Goal: Task Accomplishment & Management: Use online tool/utility

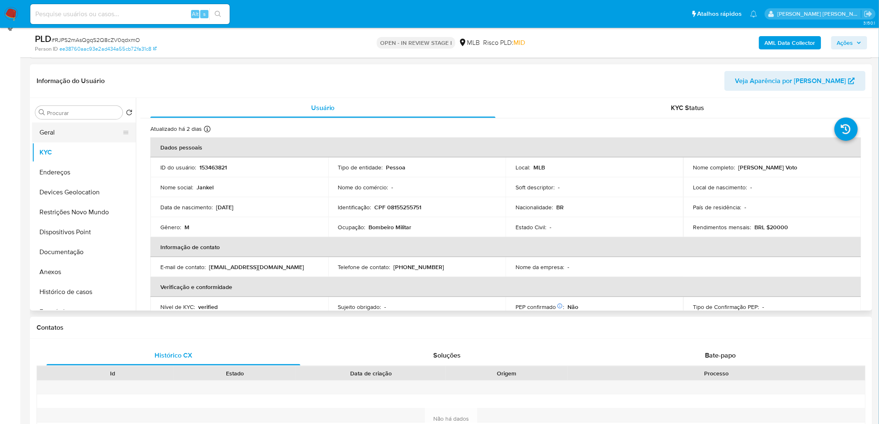
scroll to position [127, 0]
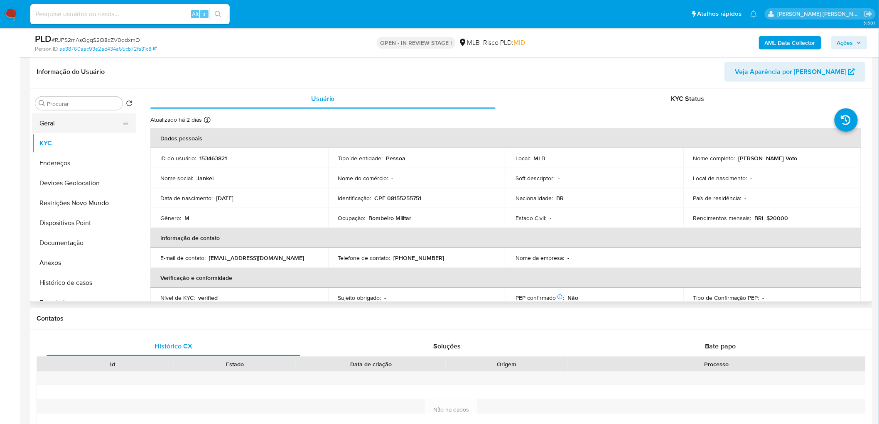
click at [68, 123] on button "Geral" at bounding box center [80, 123] width 97 height 20
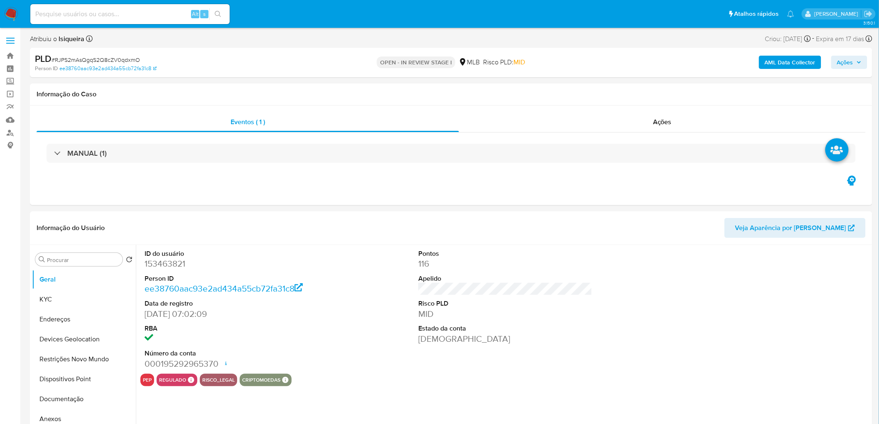
select select "10"
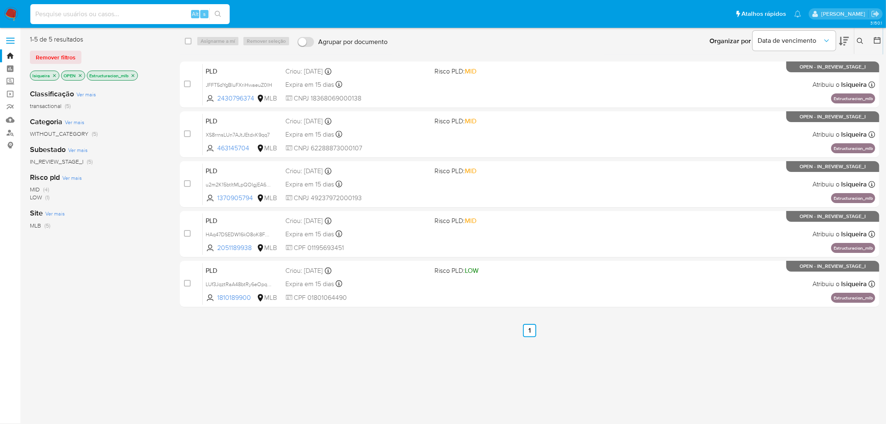
click at [155, 17] on input at bounding box center [129, 14] width 199 height 11
paste input "2jat0NiBmX3MW6T6TWJJQ3if"
type input "2jat0NiBmX3MW6T6TWJJQ3if"
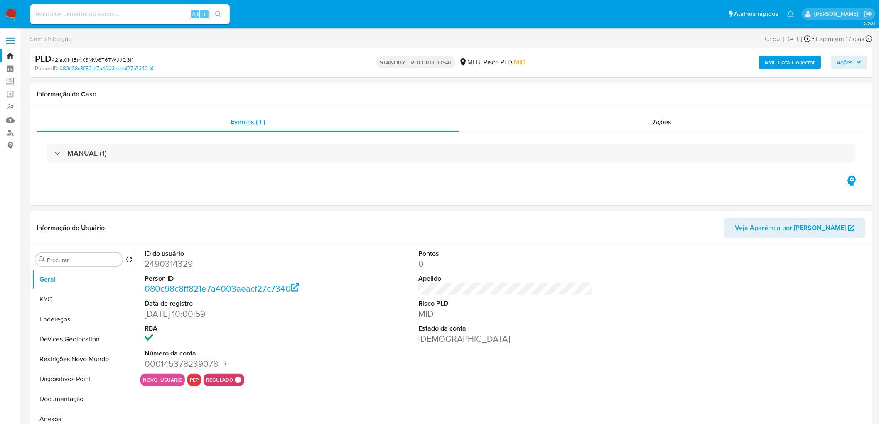
select select "10"
drag, startPoint x: 63, startPoint y: 304, endPoint x: 67, endPoint y: 303, distance: 4.6
click at [63, 258] on button "KYC" at bounding box center [80, 300] width 97 height 20
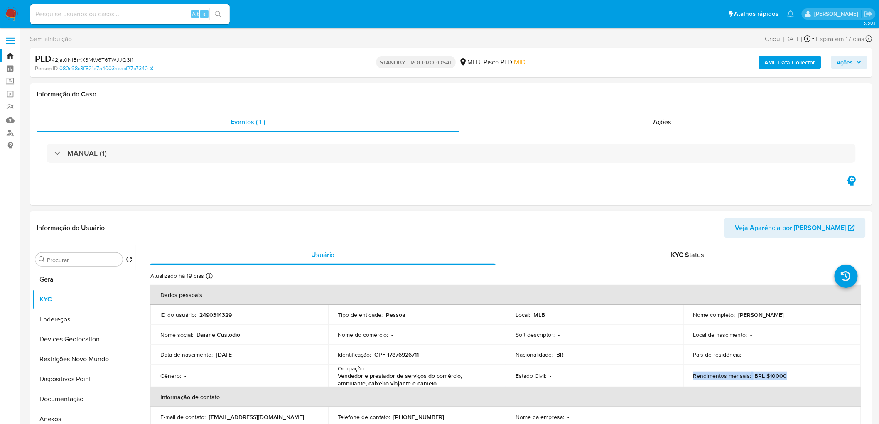
drag, startPoint x: 750, startPoint y: 374, endPoint x: 674, endPoint y: 374, distance: 75.6
click at [583, 258] on tr "Gênero : - Ocupação : Vendedor e prestador de serviços do comércio, ambulante, …" at bounding box center [505, 376] width 711 height 22
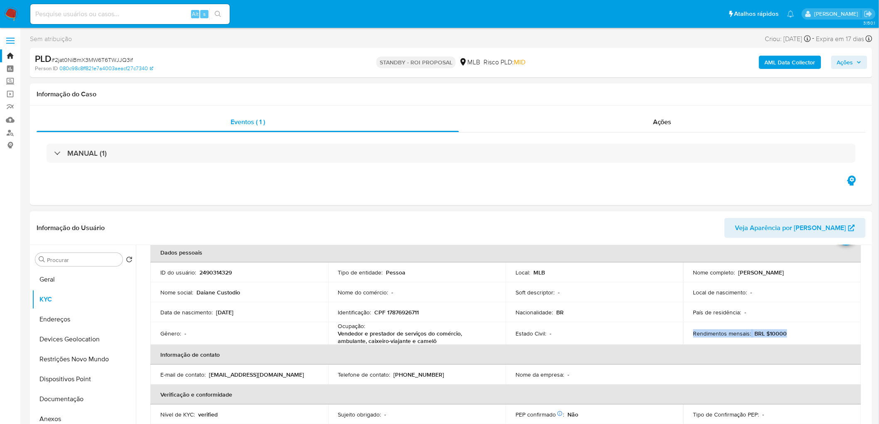
scroll to position [92, 0]
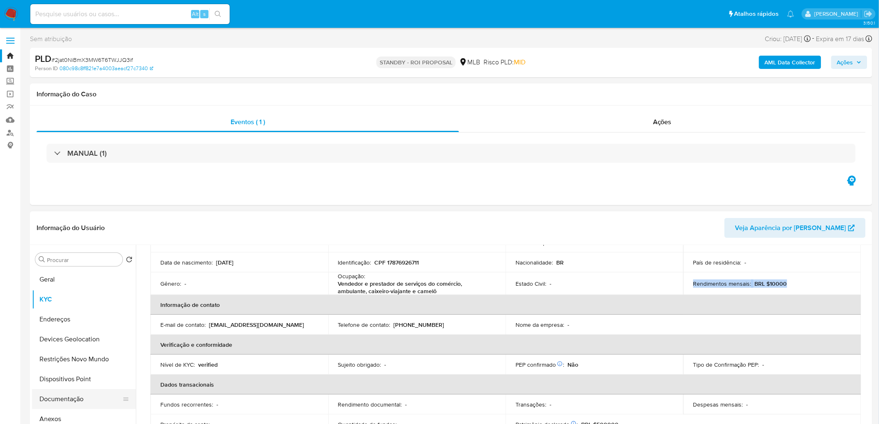
click at [64, 258] on button "Documentação" at bounding box center [80, 399] width 97 height 20
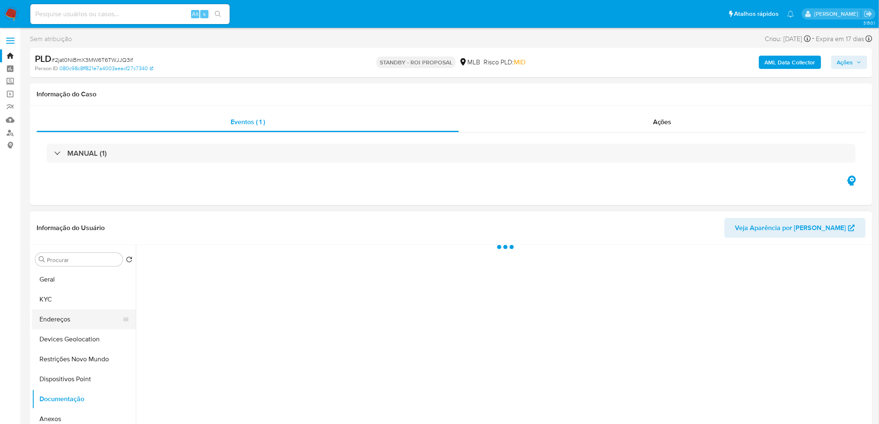
scroll to position [0, 0]
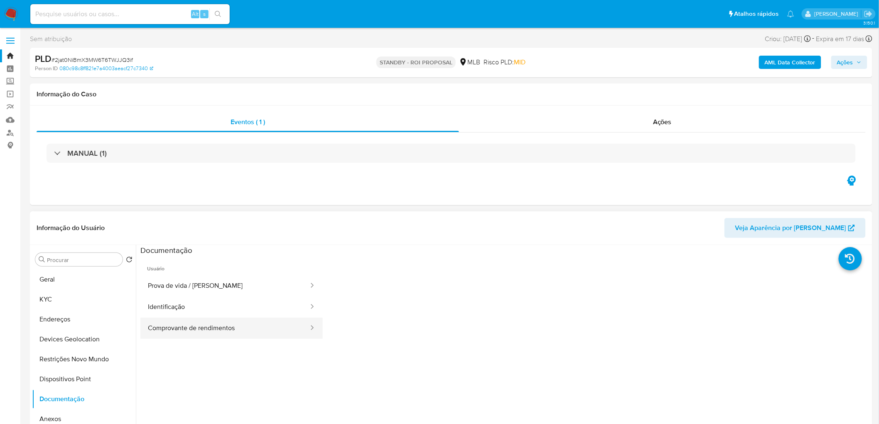
click at [210, 258] on button "Comprovante de rendimentos" at bounding box center [224, 328] width 169 height 21
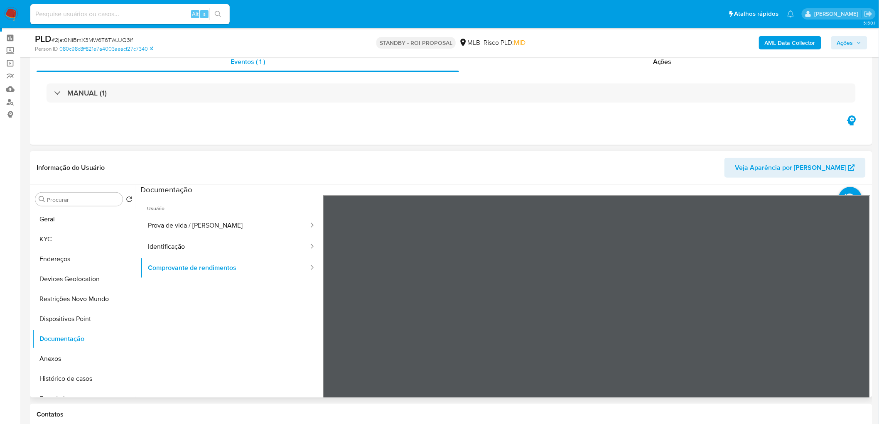
scroll to position [46, 0]
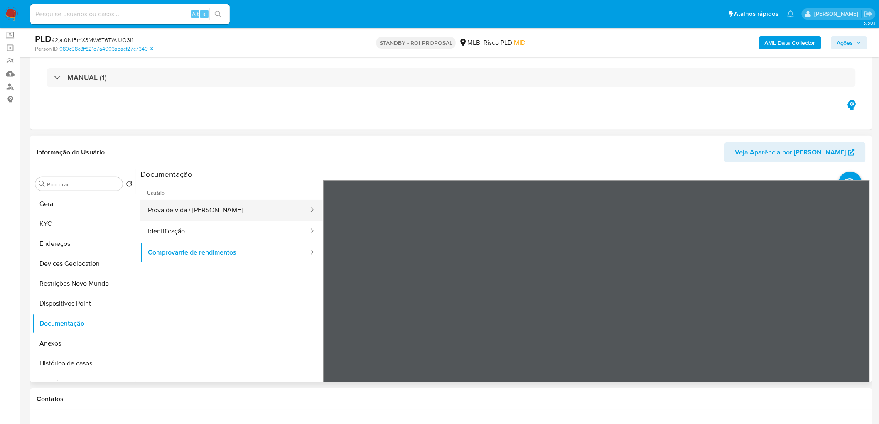
click at [193, 215] on button "Prova de vida / Selfie" at bounding box center [224, 210] width 169 height 21
click at [183, 238] on button "Identificação" at bounding box center [224, 231] width 169 height 21
click at [76, 226] on button "KYC" at bounding box center [80, 224] width 97 height 20
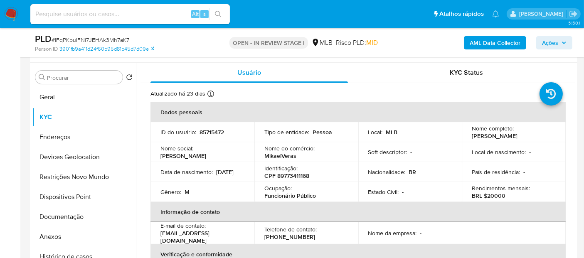
scroll to position [138, 0]
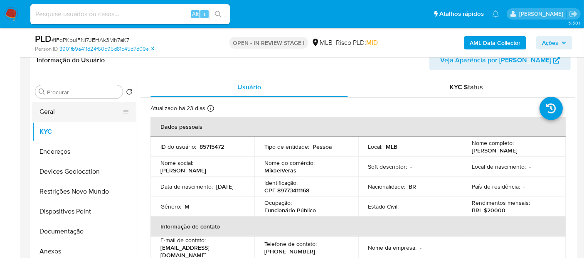
click at [42, 116] on button "Geral" at bounding box center [80, 112] width 97 height 20
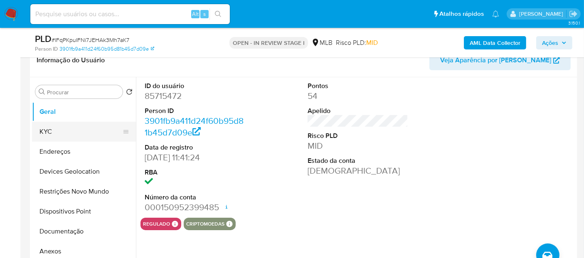
click at [44, 129] on button "KYC" at bounding box center [80, 132] width 97 height 20
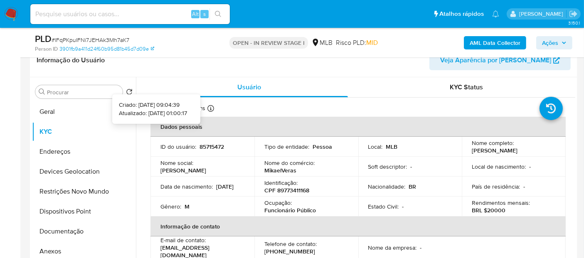
click at [213, 107] on icon at bounding box center [210, 108] width 7 height 7
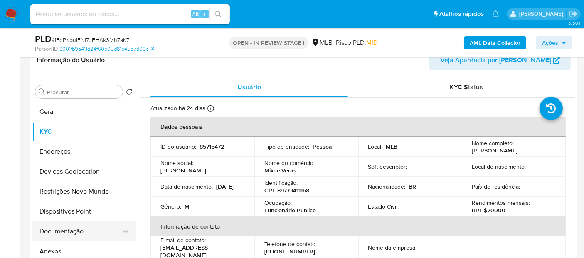
click at [69, 232] on button "Documentação" at bounding box center [80, 231] width 97 height 20
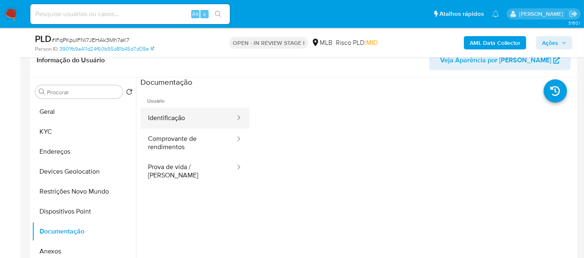
click at [213, 121] on button "Identificação" at bounding box center [188, 118] width 96 height 21
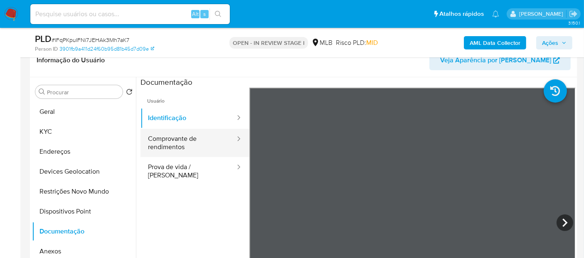
click at [173, 146] on button "Comprovante de rendimentos" at bounding box center [188, 143] width 96 height 28
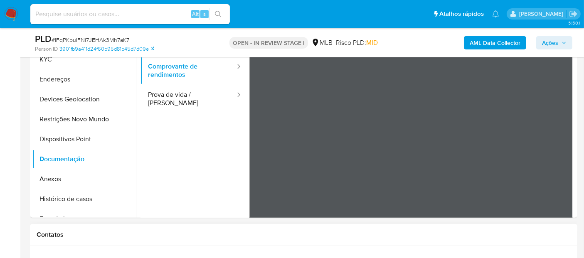
scroll to position [231, 0]
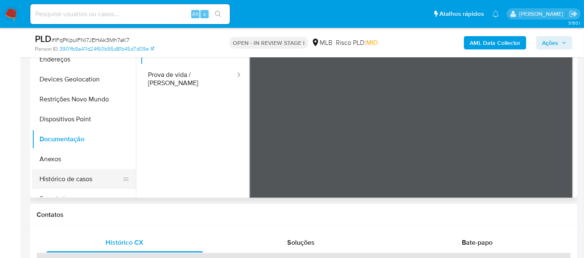
click at [57, 176] on button "Histórico de casos" at bounding box center [80, 179] width 97 height 20
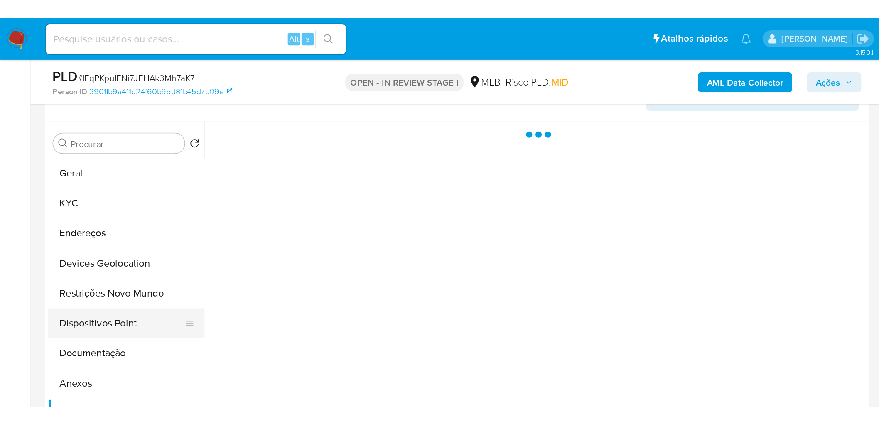
scroll to position [138, 0]
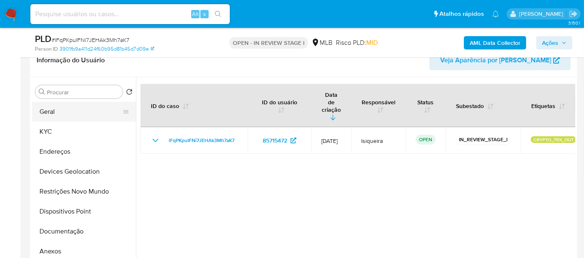
click at [75, 112] on button "Geral" at bounding box center [80, 112] width 97 height 20
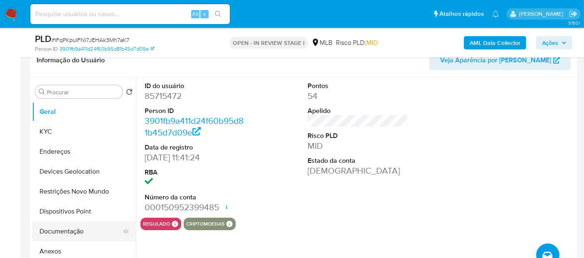
click at [70, 233] on button "Documentação" at bounding box center [80, 231] width 97 height 20
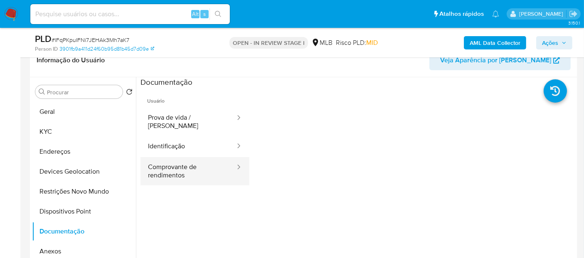
click at [194, 162] on button "Comprovante de rendimentos" at bounding box center [188, 171] width 96 height 28
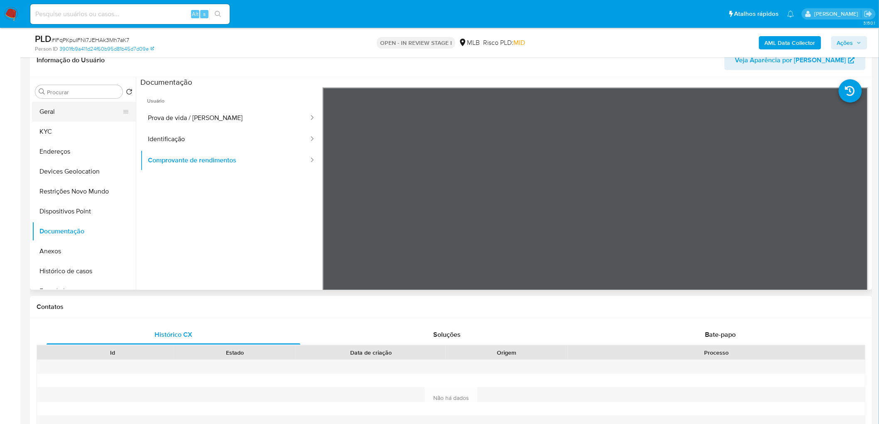
click at [71, 113] on button "Geral" at bounding box center [80, 112] width 97 height 20
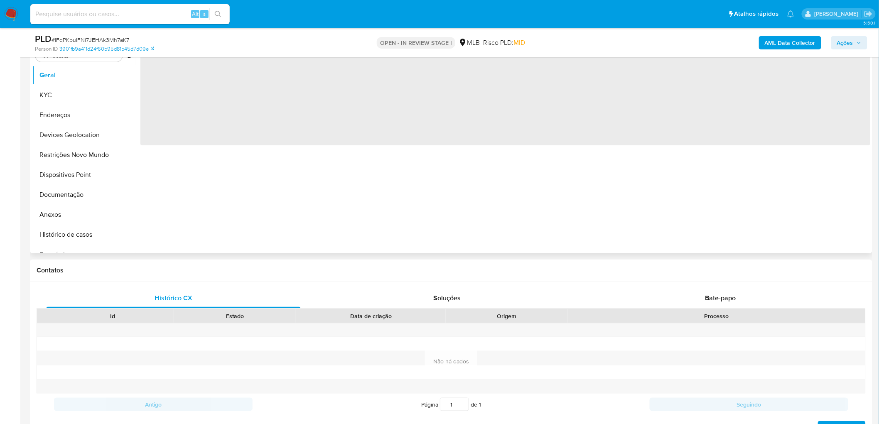
scroll to position [92, 0]
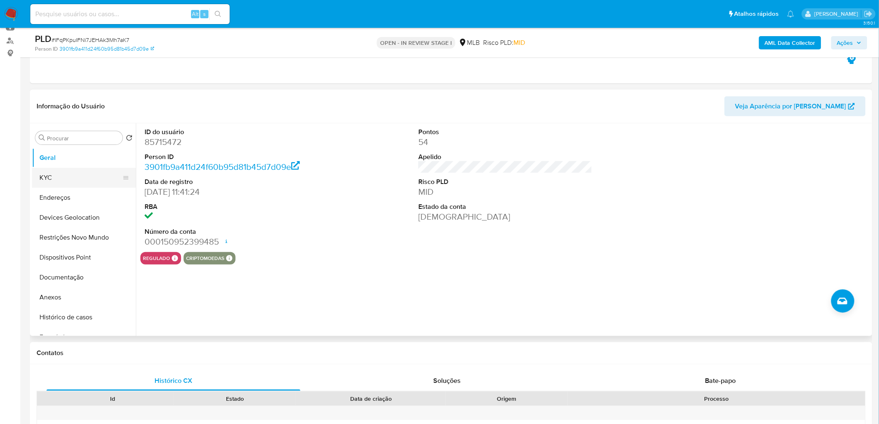
drag, startPoint x: 77, startPoint y: 180, endPoint x: 94, endPoint y: 170, distance: 19.4
click at [77, 180] on button "KYC" at bounding box center [80, 178] width 97 height 20
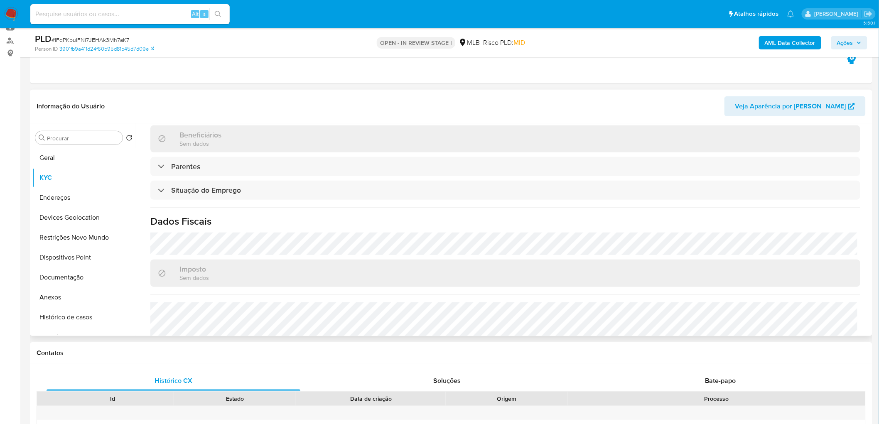
scroll to position [300, 0]
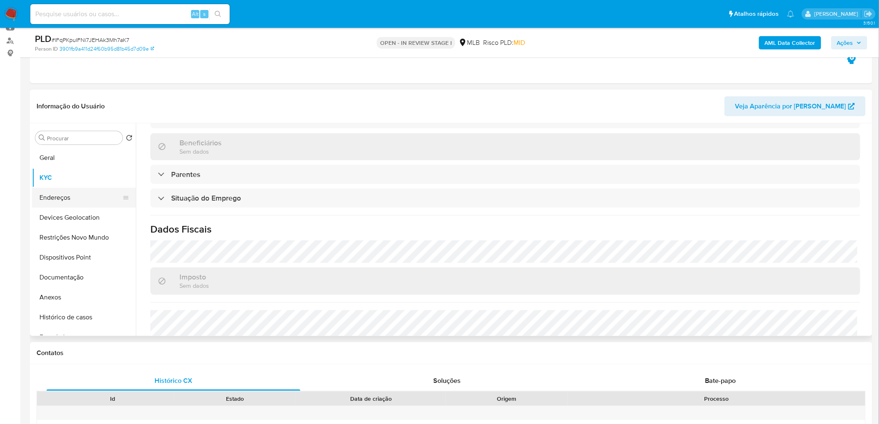
drag, startPoint x: 84, startPoint y: 200, endPoint x: 69, endPoint y: 205, distance: 15.2
click at [84, 200] on button "Endereços" at bounding box center [80, 198] width 97 height 20
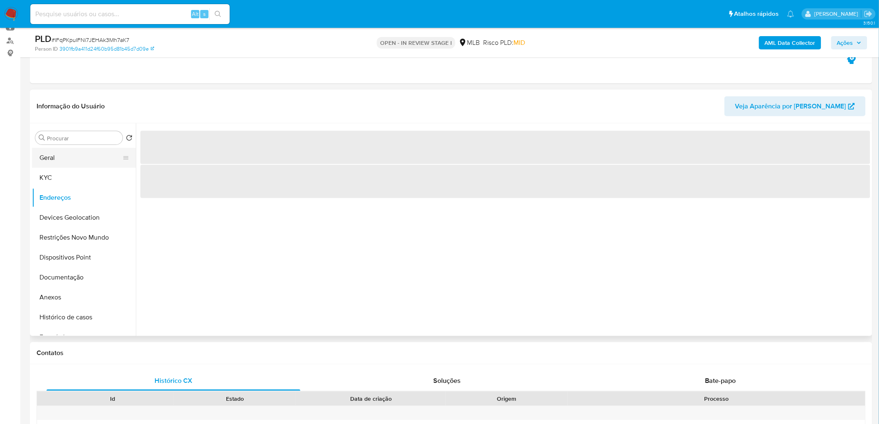
drag, startPoint x: 252, startPoint y: 256, endPoint x: 110, endPoint y: 159, distance: 172.1
click at [249, 255] on div "‌ ‌" at bounding box center [503, 229] width 735 height 213
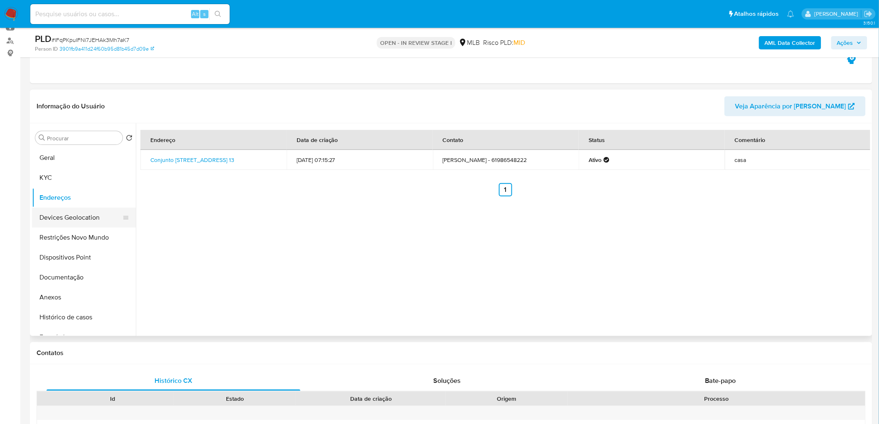
click at [76, 216] on button "Devices Geolocation" at bounding box center [80, 218] width 97 height 20
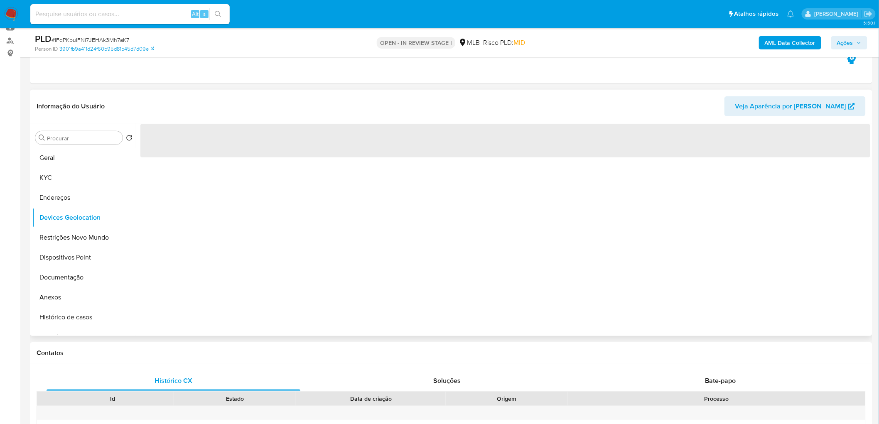
click at [325, 221] on div "‌" at bounding box center [503, 229] width 735 height 213
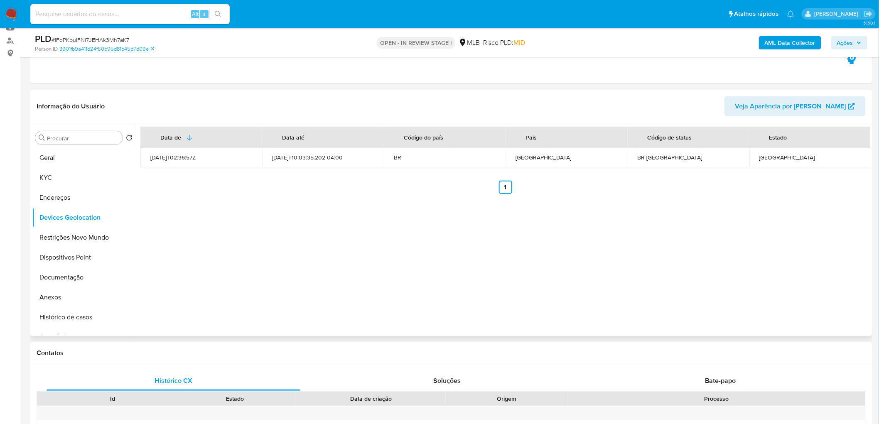
click at [69, 239] on button "Restrições Novo Mundo" at bounding box center [84, 238] width 104 height 20
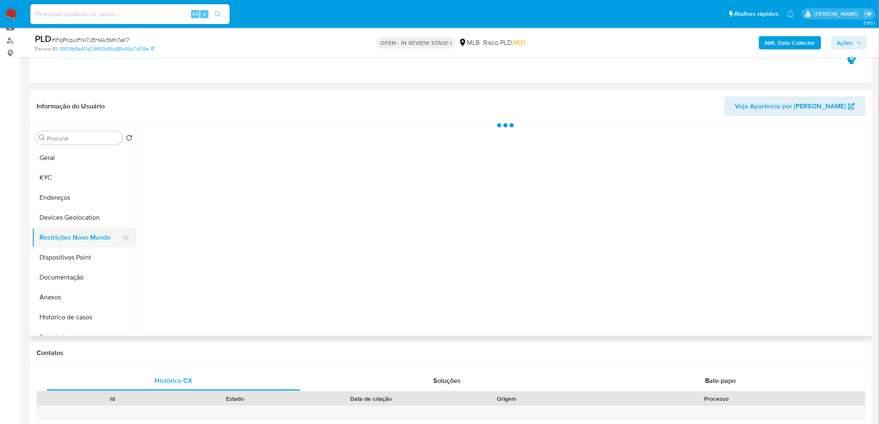
click at [81, 235] on button "Restrições Novo Mundo" at bounding box center [80, 238] width 97 height 20
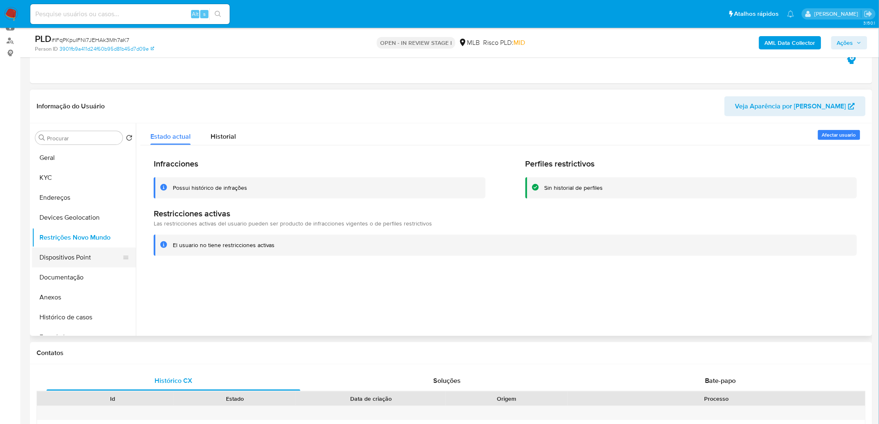
click at [88, 259] on button "Dispositivos Point" at bounding box center [80, 258] width 97 height 20
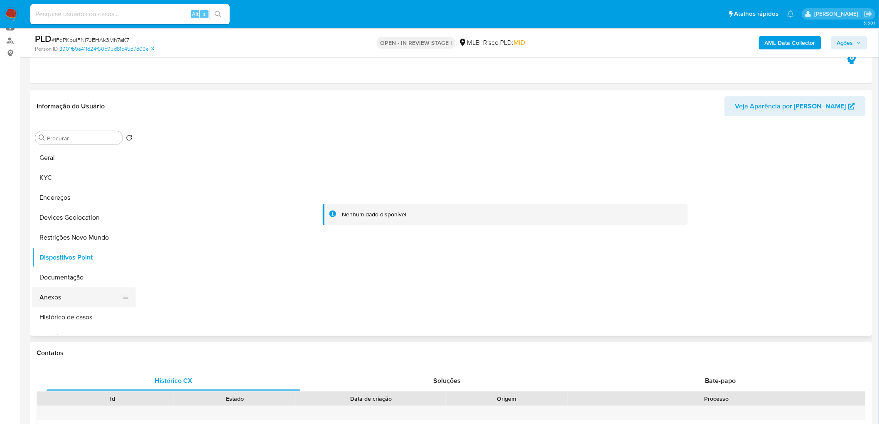
click at [73, 300] on button "Anexos" at bounding box center [80, 298] width 97 height 20
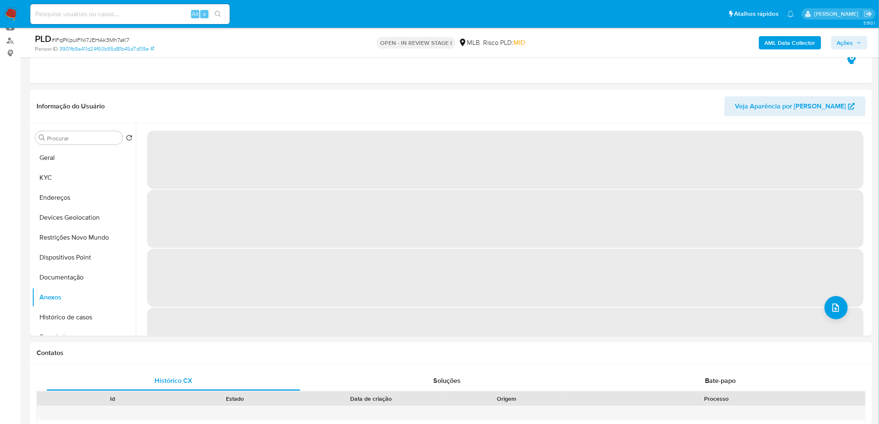
drag, startPoint x: 858, startPoint y: 40, endPoint x: 843, endPoint y: 50, distance: 18.2
click at [858, 40] on icon "button" at bounding box center [859, 42] width 5 height 5
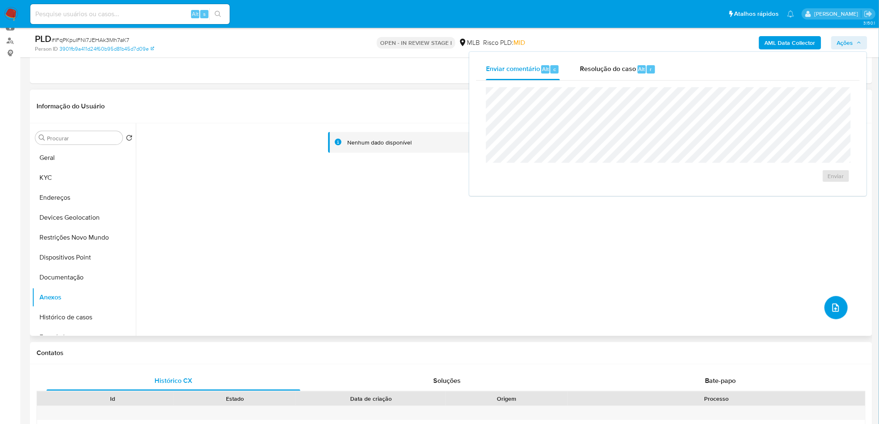
click at [837, 308] on icon "upload-file" at bounding box center [836, 308] width 10 height 10
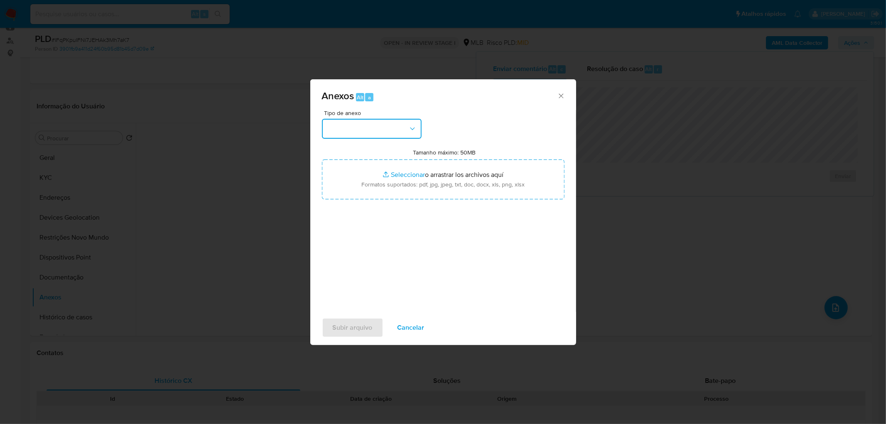
click at [331, 134] on button "button" at bounding box center [372, 129] width 100 height 20
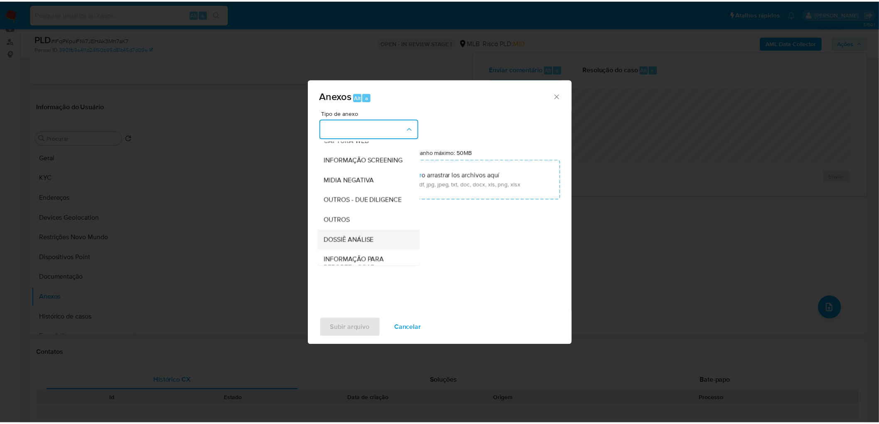
scroll to position [92, 0]
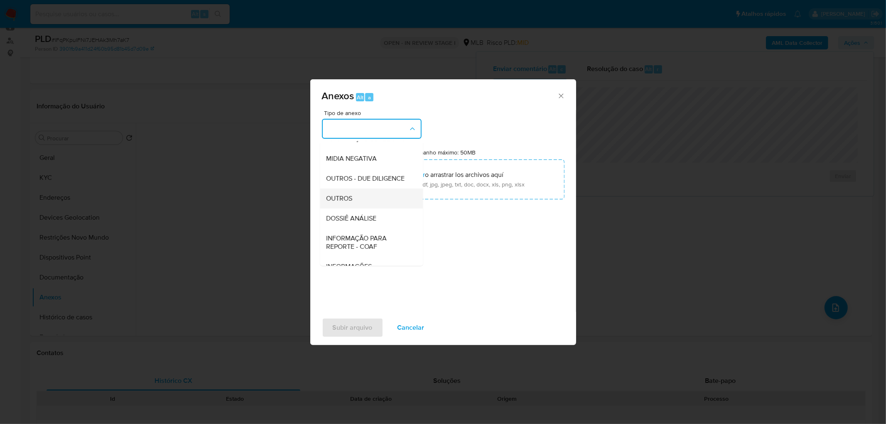
click at [347, 203] on span "OUTROS" at bounding box center [340, 198] width 26 height 8
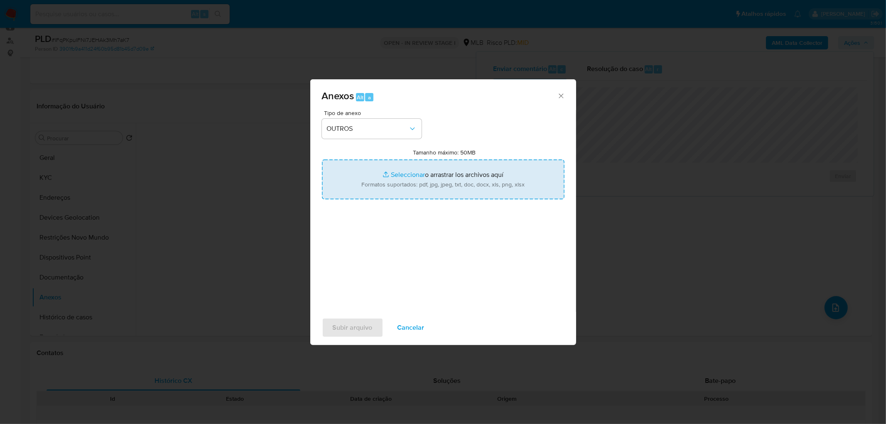
click at [377, 177] on input "Tamanho máximo: 50MB Seleccionar archivos" at bounding box center [443, 180] width 243 height 40
type input "C:\fakepath\ID- 85715472- CPF 89773411168 - MIKAEL SIQUEIRA MACEDO VERAS.pdf"
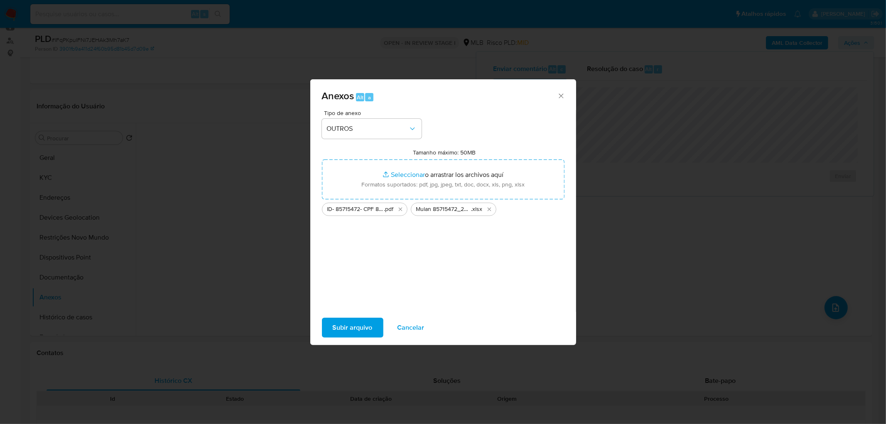
click at [360, 325] on span "Subir arquivo" at bounding box center [353, 328] width 40 height 18
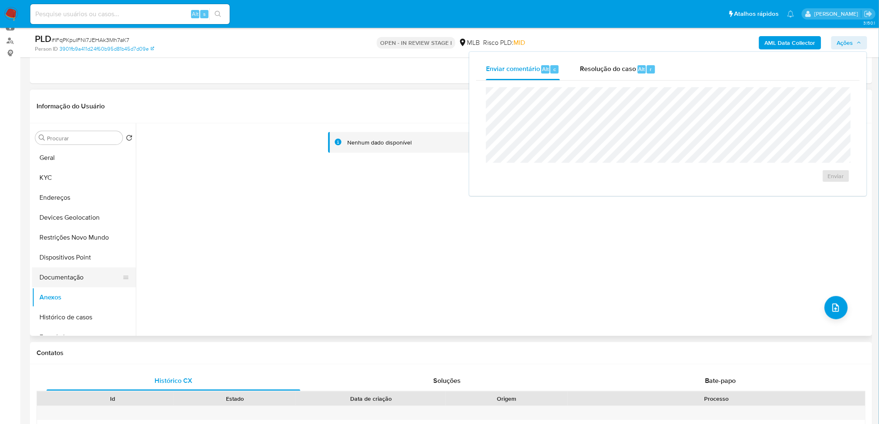
click at [71, 280] on button "Documentação" at bounding box center [80, 278] width 97 height 20
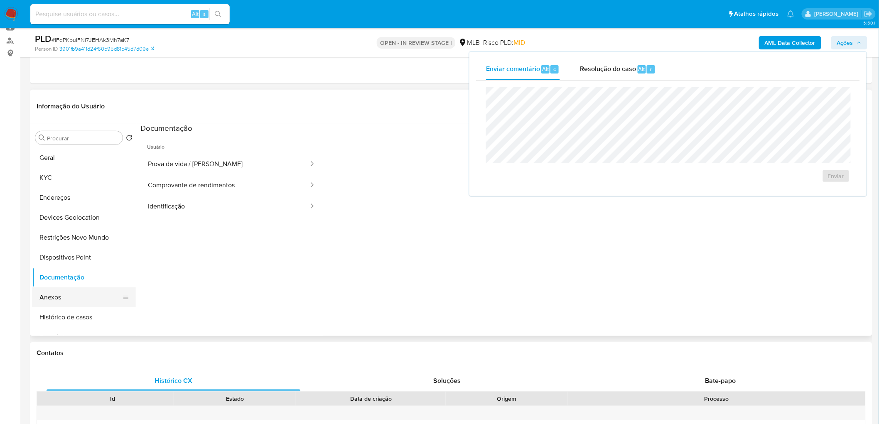
click at [53, 302] on button "Anexos" at bounding box center [80, 298] width 97 height 20
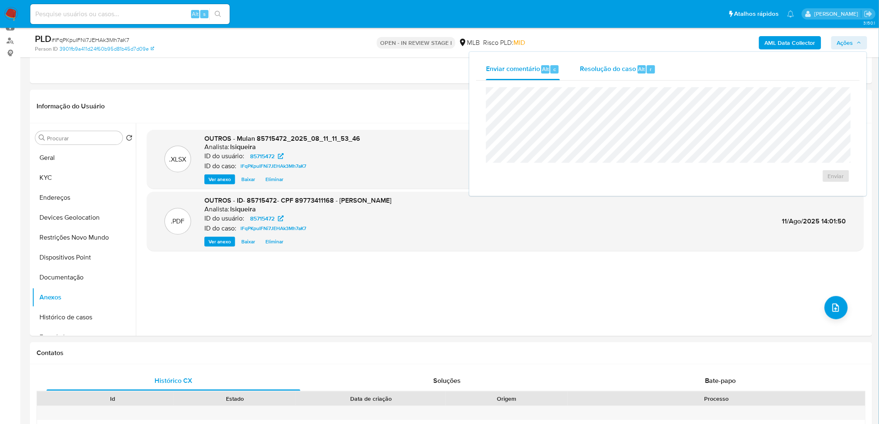
click at [618, 71] on span "Resolução do caso" at bounding box center [608, 69] width 56 height 10
click at [764, 192] on span "No ROI" at bounding box center [754, 190] width 43 height 12
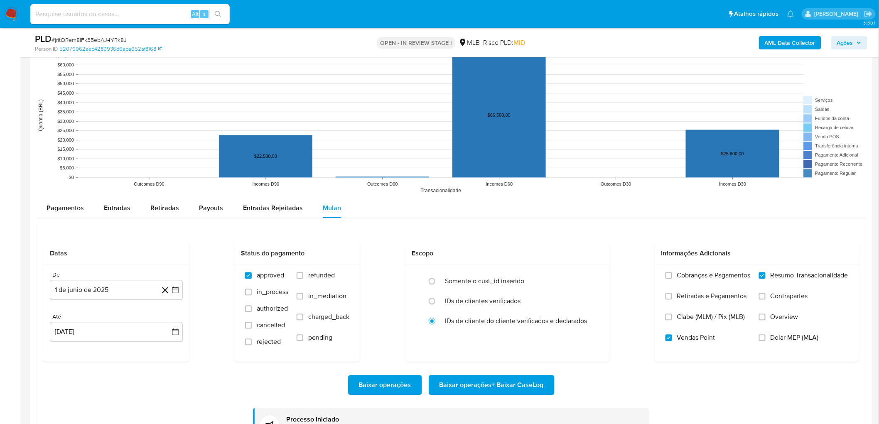
scroll to position [300, 0]
drag, startPoint x: 600, startPoint y: 253, endPoint x: 472, endPoint y: 301, distance: 137.5
click at [600, 253] on h2 "Escopo" at bounding box center [507, 253] width 191 height 8
click at [125, 241] on div "Datas De 1 de junio de 2025 1-06-2025 Até 9 de agosto de 2025 9-08-2025 Status …" at bounding box center [451, 339] width 829 height 232
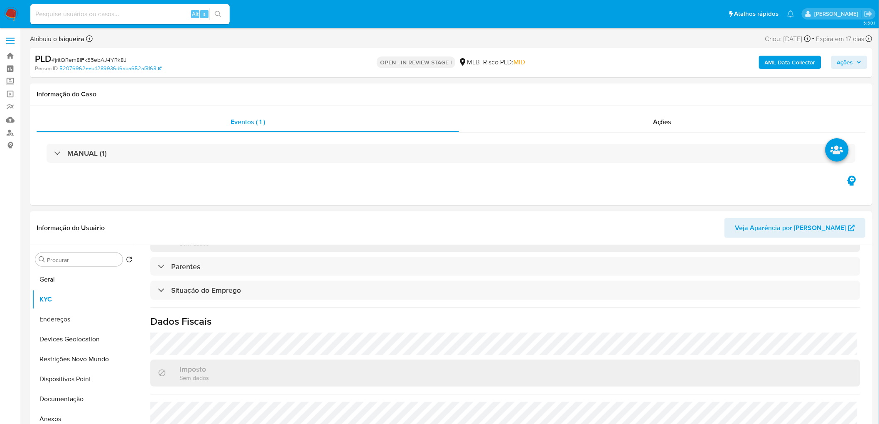
scroll to position [346, 0]
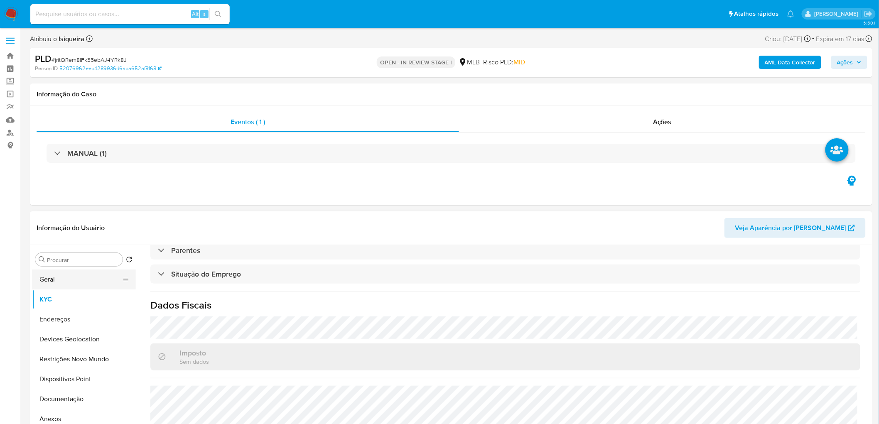
click at [63, 283] on button "Geral" at bounding box center [80, 280] width 97 height 20
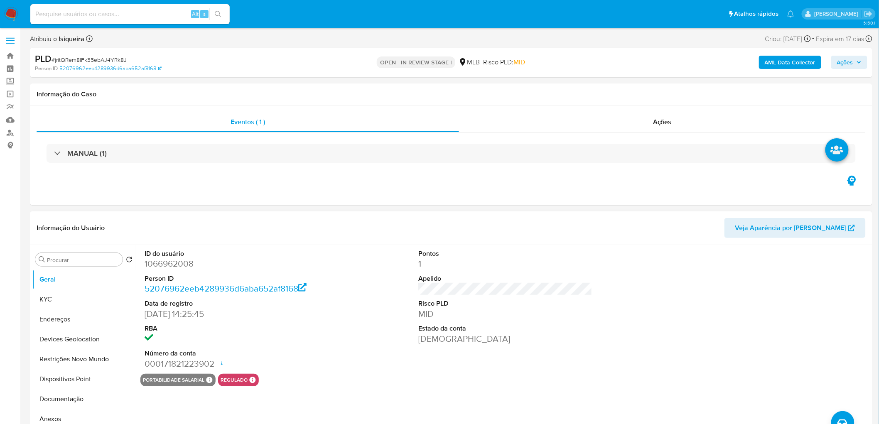
drag, startPoint x: 44, startPoint y: 303, endPoint x: 67, endPoint y: 228, distance: 79.2
click at [44, 303] on button "KYC" at bounding box center [84, 300] width 104 height 20
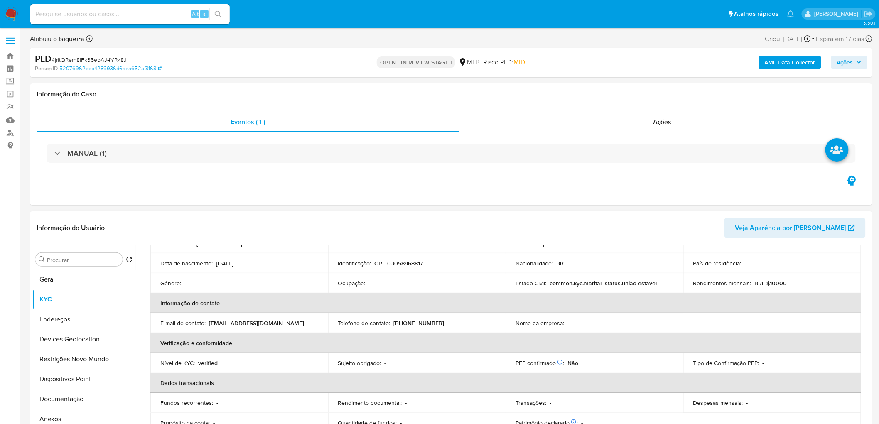
scroll to position [92, 0]
drag, startPoint x: 571, startPoint y: 250, endPoint x: 462, endPoint y: 279, distance: 112.6
click at [462, 279] on div "Ocupação : -" at bounding box center [417, 282] width 158 height 7
click at [81, 397] on button "Documentação" at bounding box center [80, 399] width 97 height 20
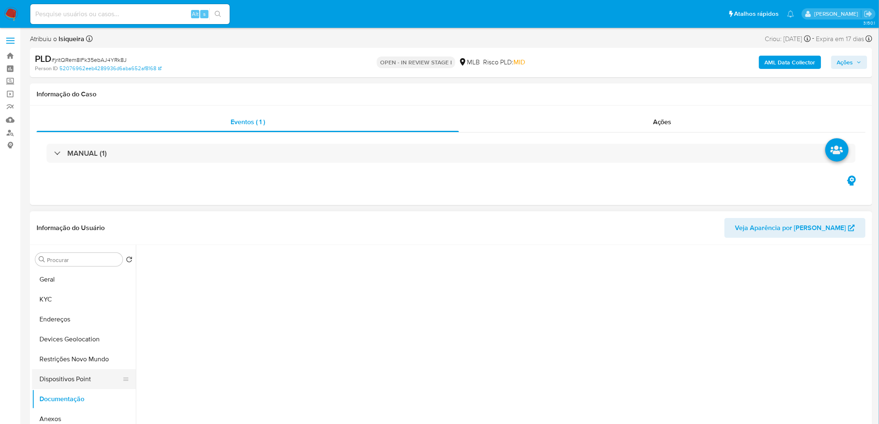
scroll to position [0, 0]
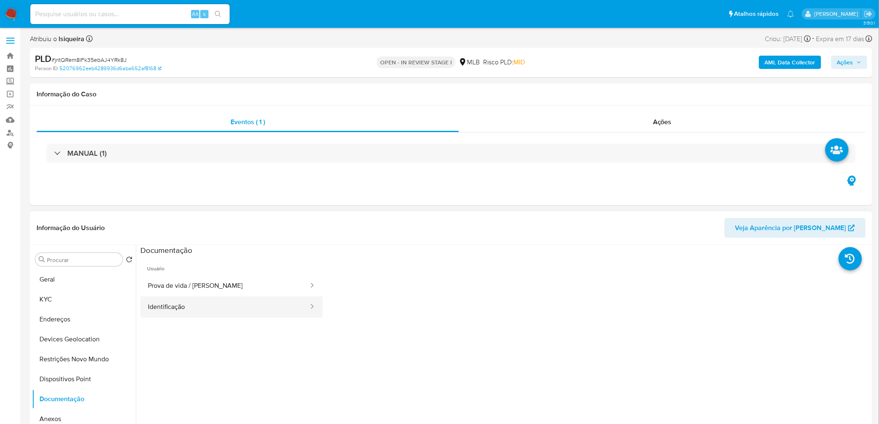
click at [178, 300] on button "Identificação" at bounding box center [224, 307] width 169 height 21
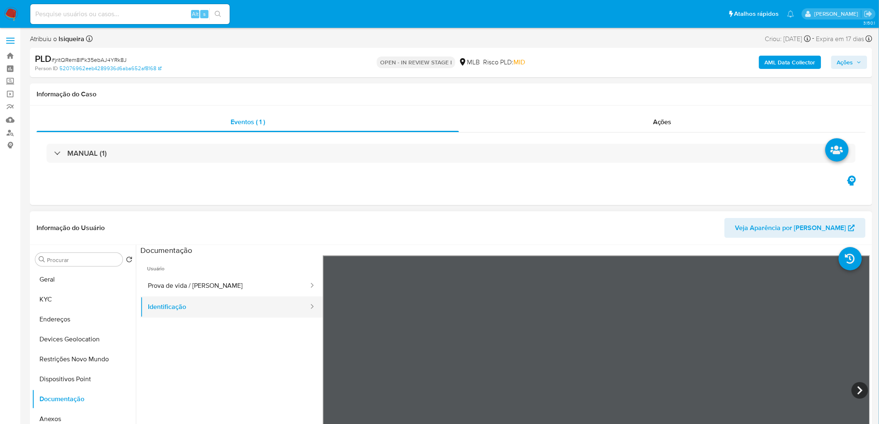
click at [293, 300] on div "Usuário Prova de vida / Selfie Identificação" at bounding box center [505, 389] width 730 height 266
click at [161, 286] on button "Prova de vida / Selfie" at bounding box center [224, 285] width 169 height 21
click at [181, 309] on button "Identificação" at bounding box center [224, 307] width 169 height 21
click at [52, 282] on button "Geral" at bounding box center [80, 280] width 97 height 20
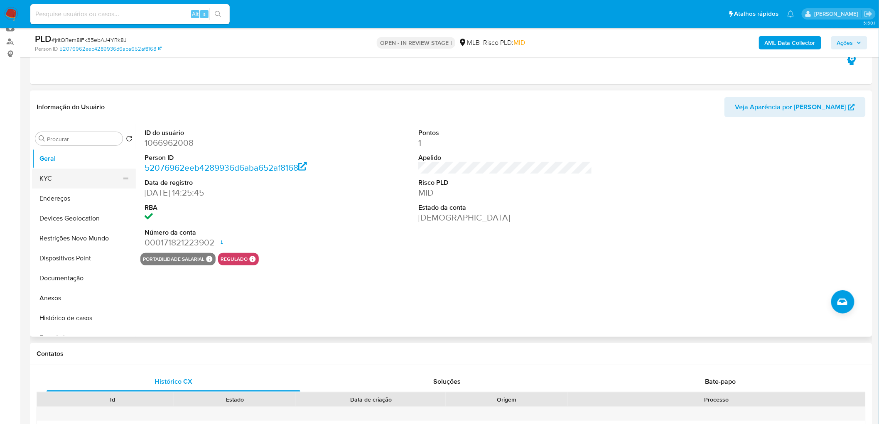
scroll to position [92, 0]
click at [61, 181] on button "KYC" at bounding box center [80, 178] width 97 height 20
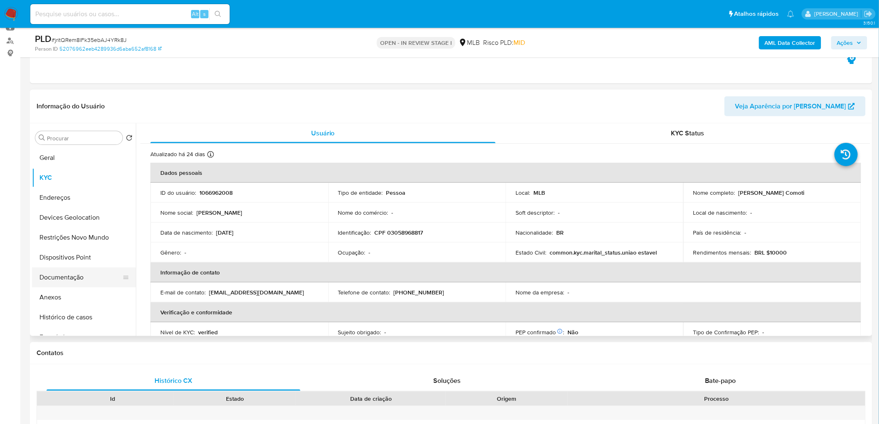
click at [76, 279] on button "Documentação" at bounding box center [80, 278] width 97 height 20
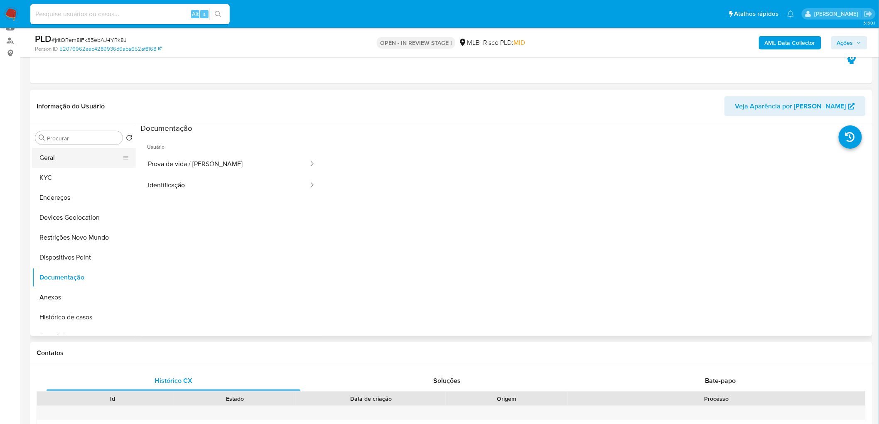
click at [60, 156] on button "Geral" at bounding box center [80, 158] width 97 height 20
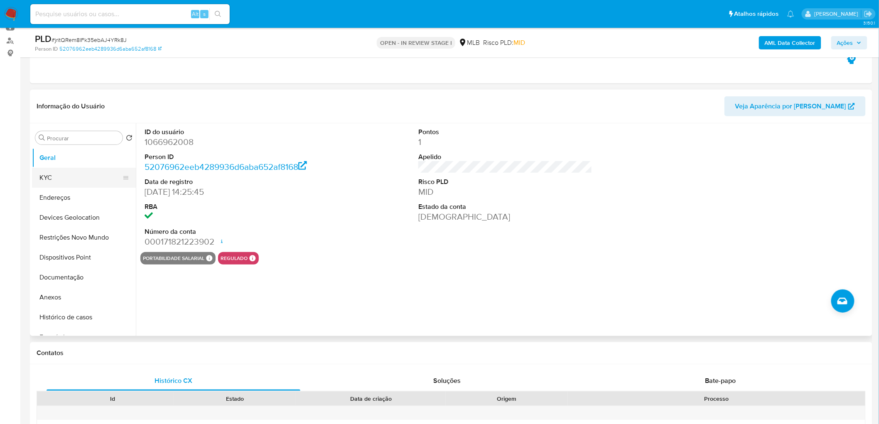
click at [46, 174] on button "KYC" at bounding box center [80, 178] width 97 height 20
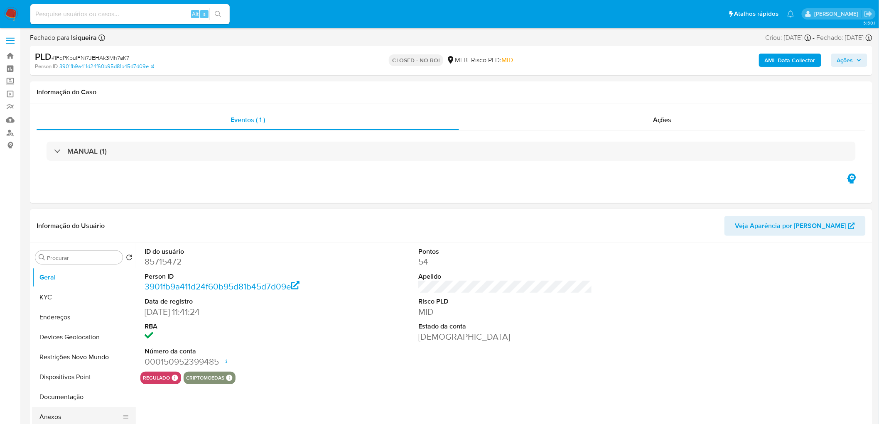
click at [64, 411] on button "Anexos" at bounding box center [80, 417] width 97 height 20
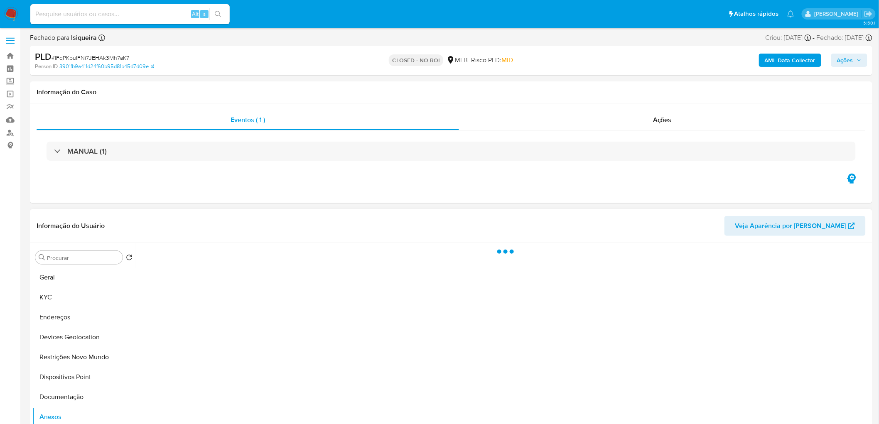
select select "10"
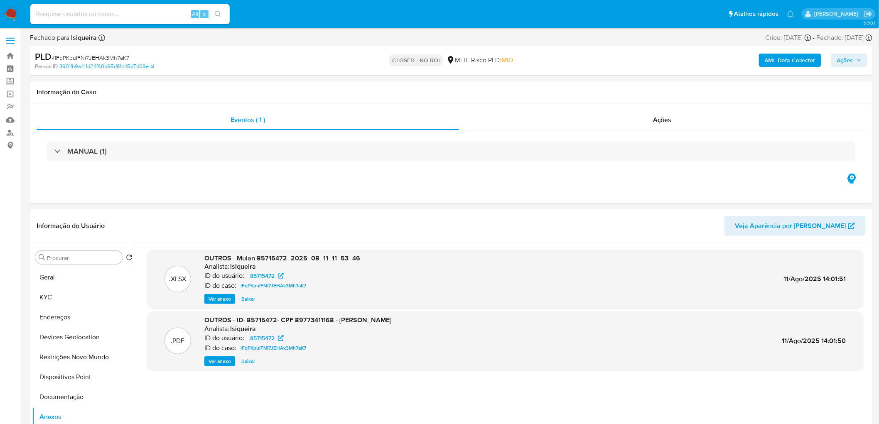
click at [852, 61] on span "Ações" at bounding box center [845, 60] width 16 height 13
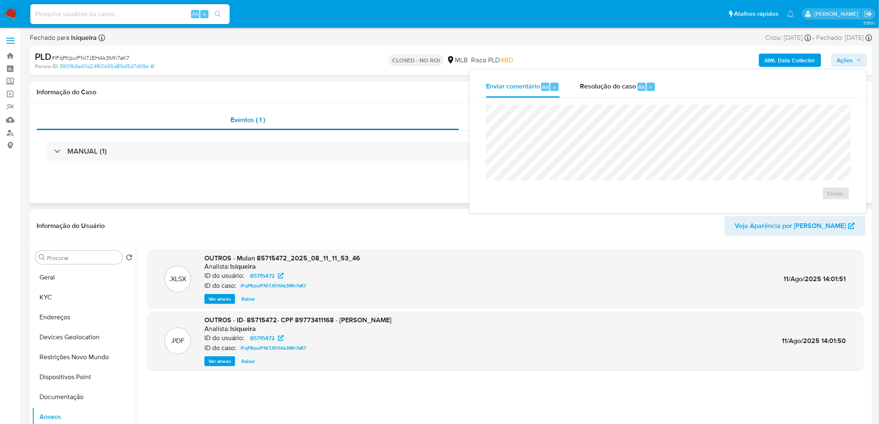
drag, startPoint x: 320, startPoint y: 111, endPoint x: 326, endPoint y: 112, distance: 5.9
click at [320, 111] on div "Eventos ( 1 )" at bounding box center [248, 120] width 423 height 20
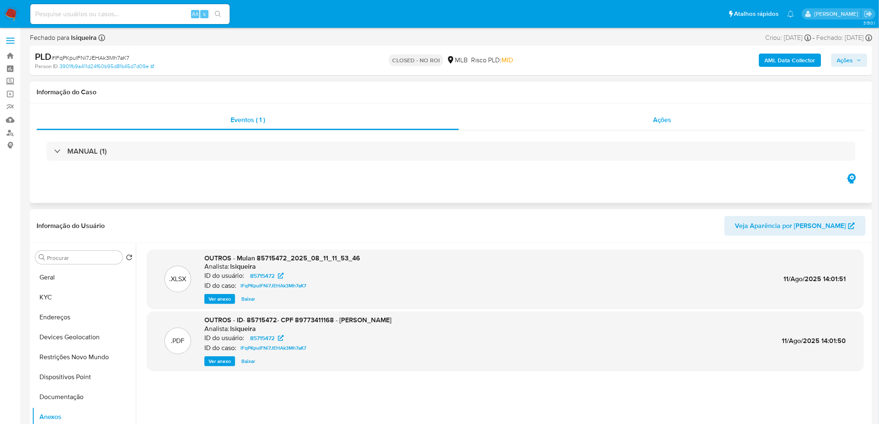
click at [632, 119] on div "Ações" at bounding box center [662, 120] width 407 height 20
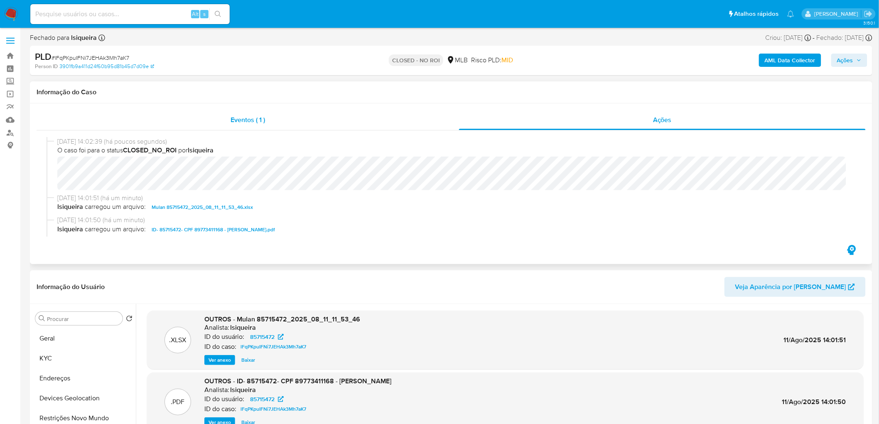
click at [240, 117] on span "Eventos ( 1 )" at bounding box center [248, 120] width 34 height 10
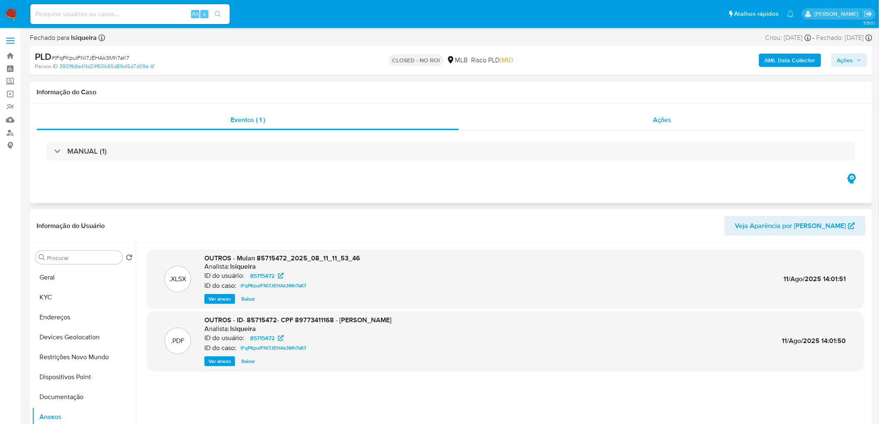
click at [662, 116] on span "Ações" at bounding box center [662, 120] width 19 height 10
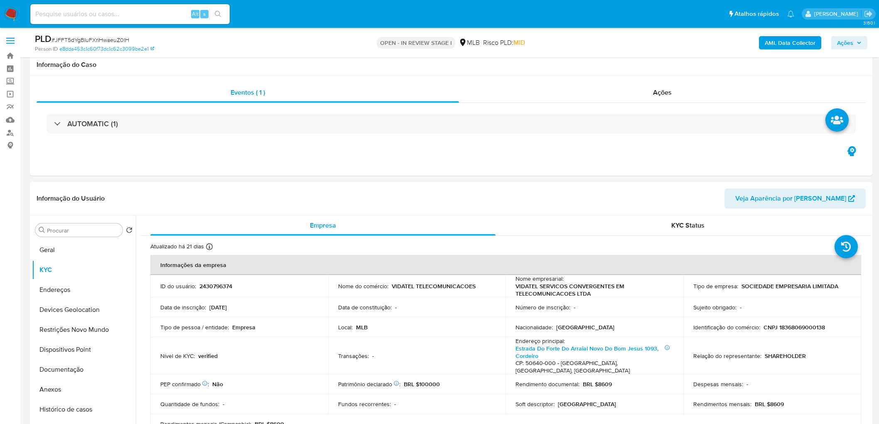
scroll to position [785, 0]
